Goal: Information Seeking & Learning: Learn about a topic

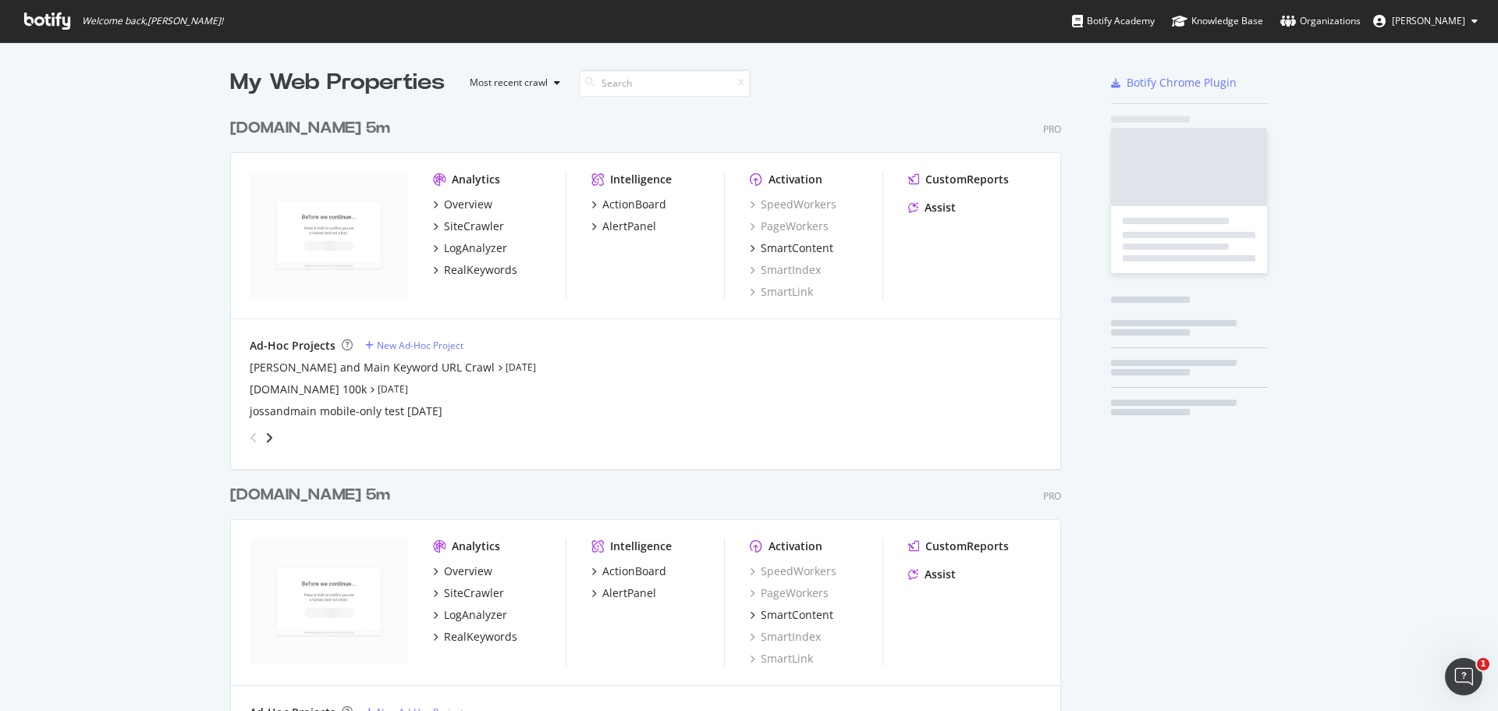
scroll to position [3533, 832]
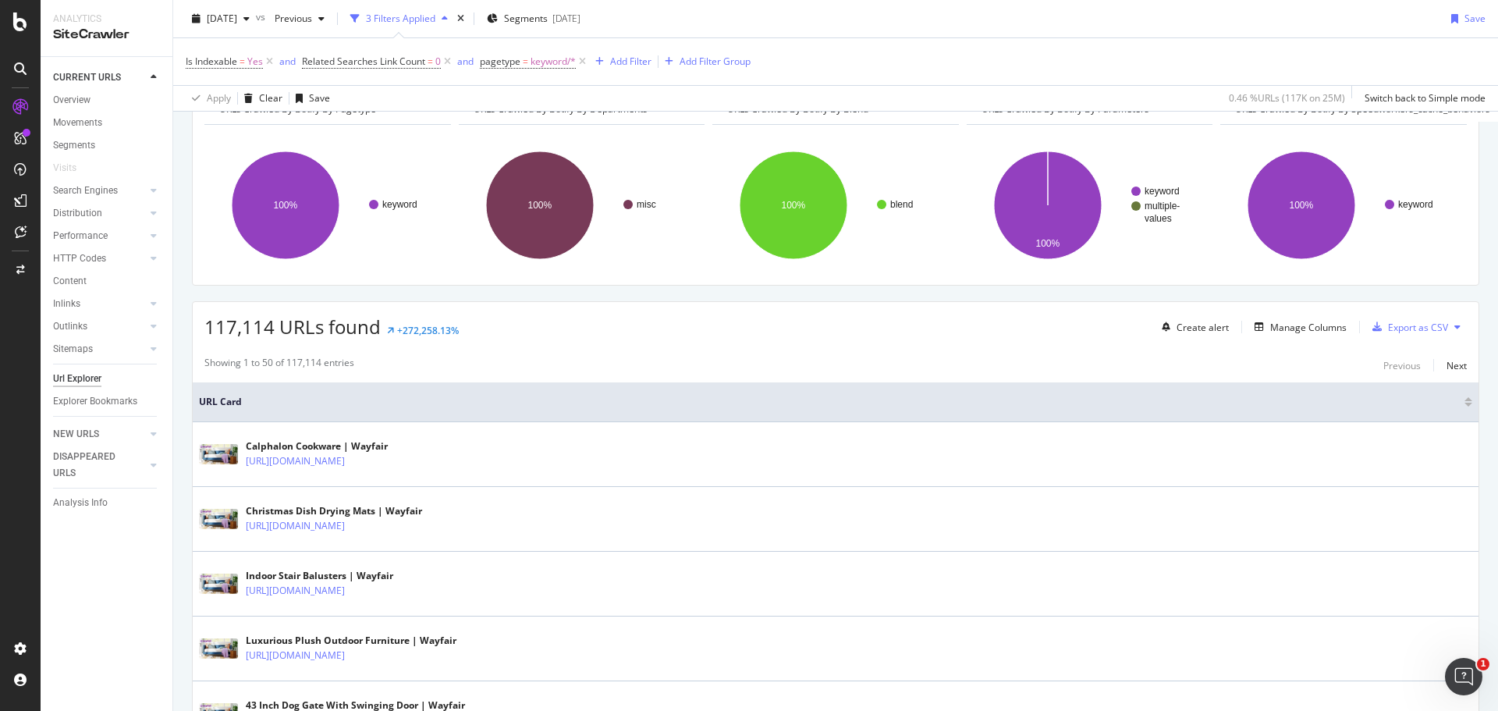
scroll to position [90, 0]
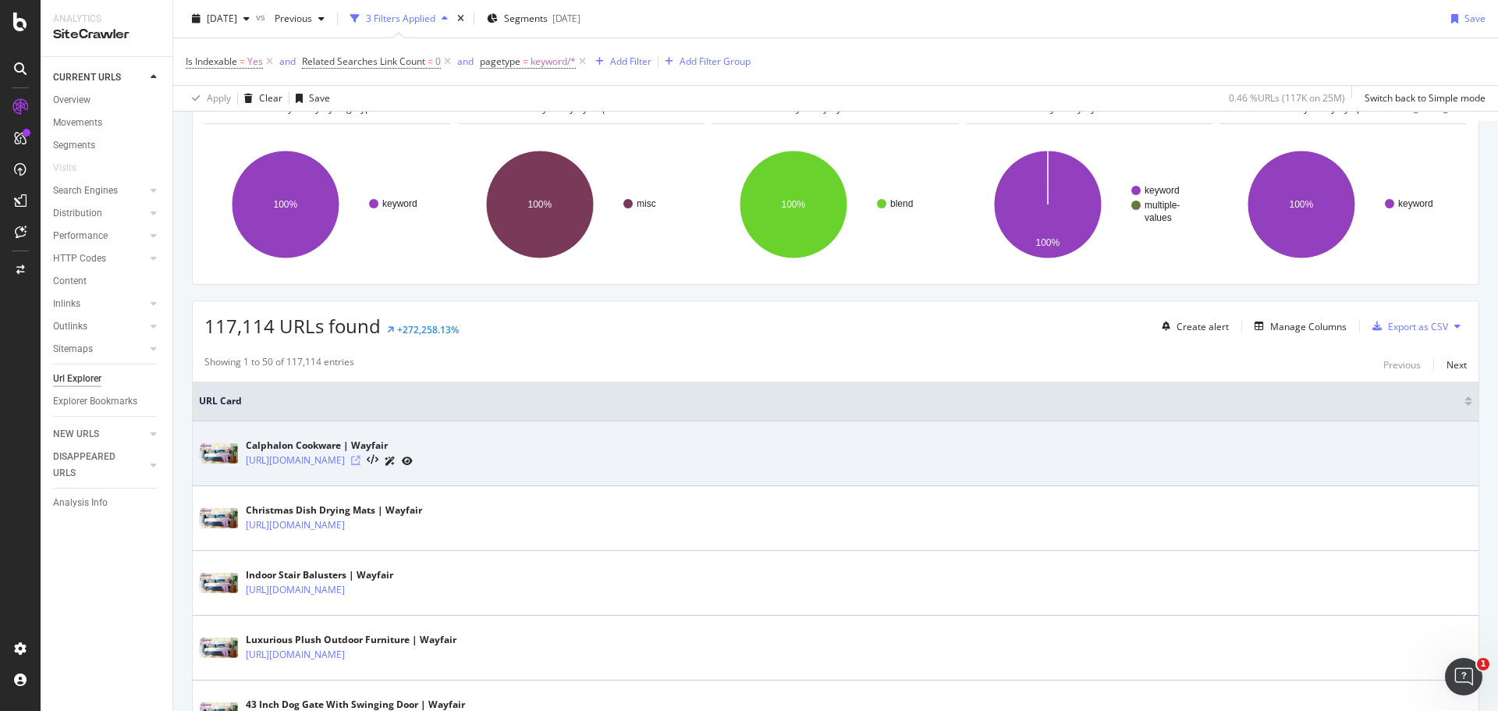
click at [360, 459] on icon at bounding box center [355, 460] width 9 height 9
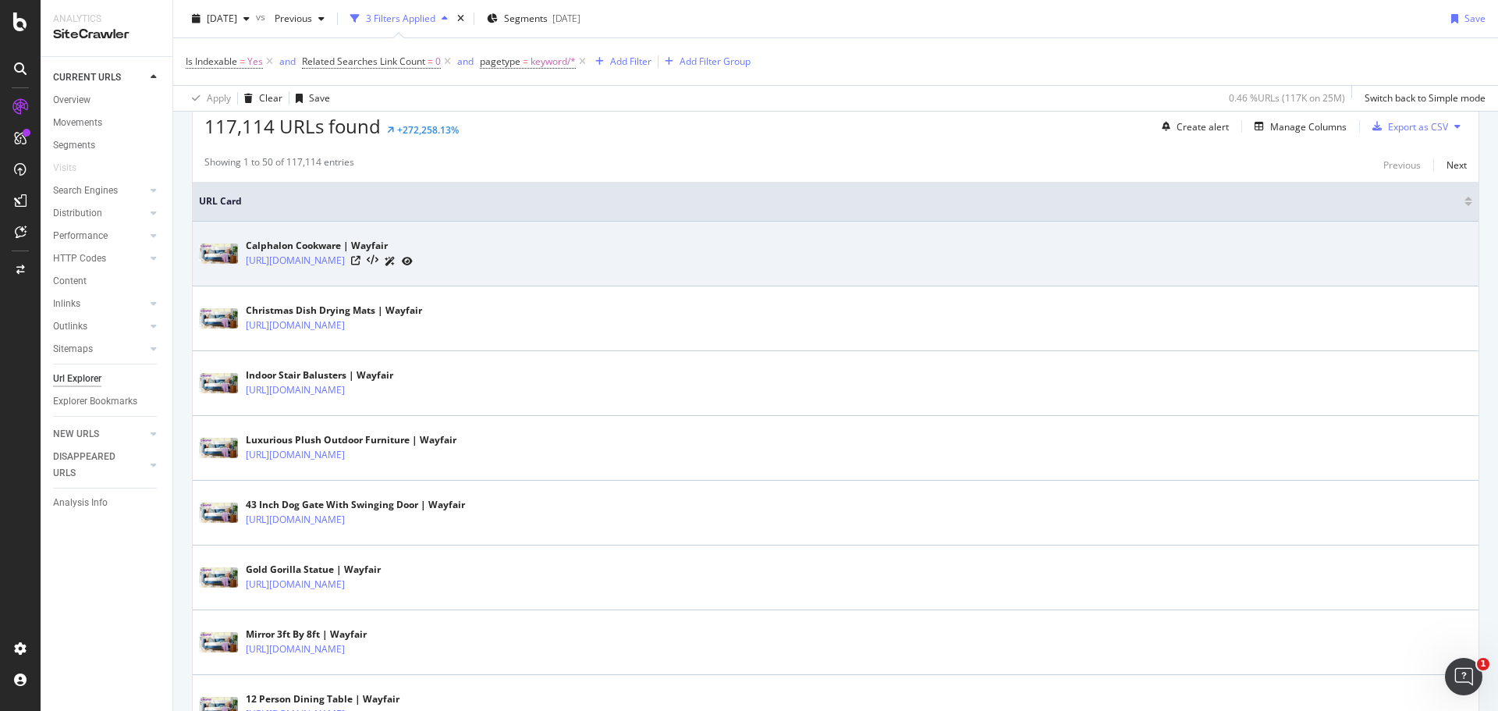
scroll to position [289, 0]
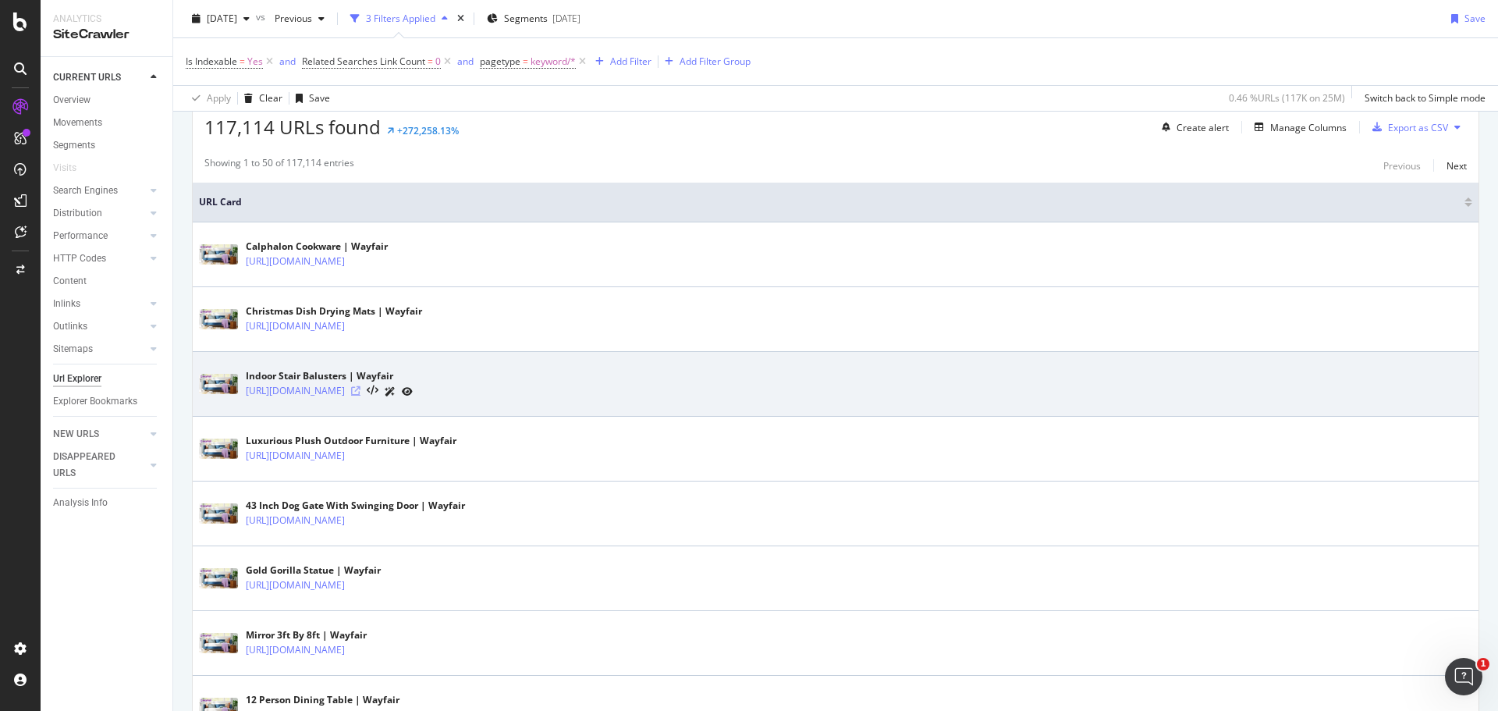
click at [360, 392] on icon at bounding box center [355, 390] width 9 height 9
